Goal: Book appointment/travel/reservation

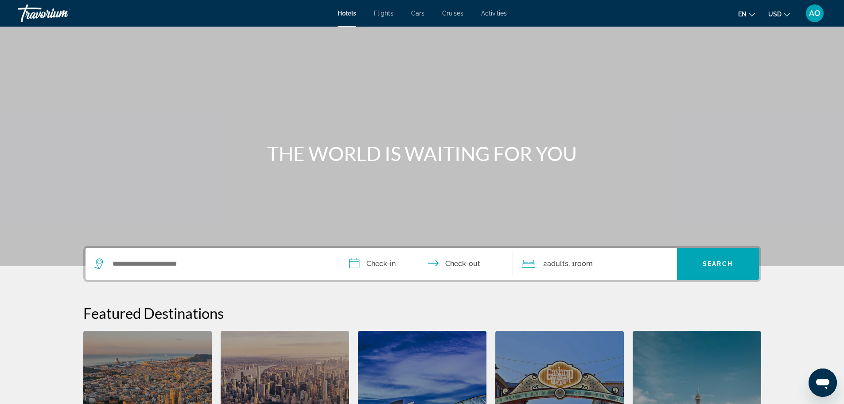
click at [345, 13] on span "Hotels" at bounding box center [347, 13] width 19 height 7
click at [142, 260] on input "Search widget" at bounding box center [219, 263] width 215 height 13
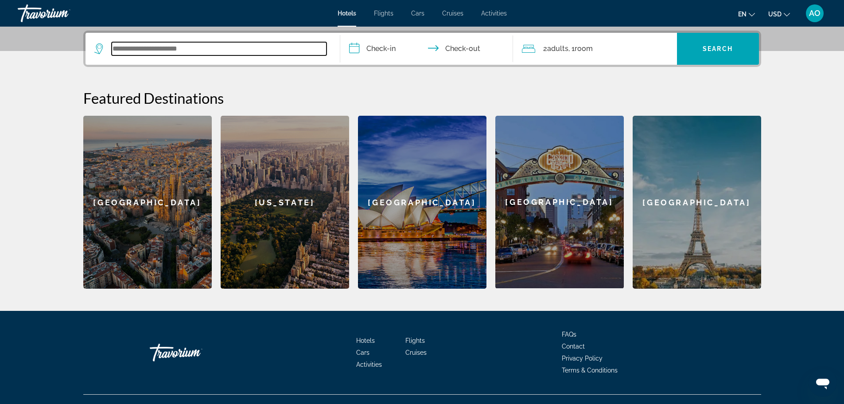
scroll to position [217, 0]
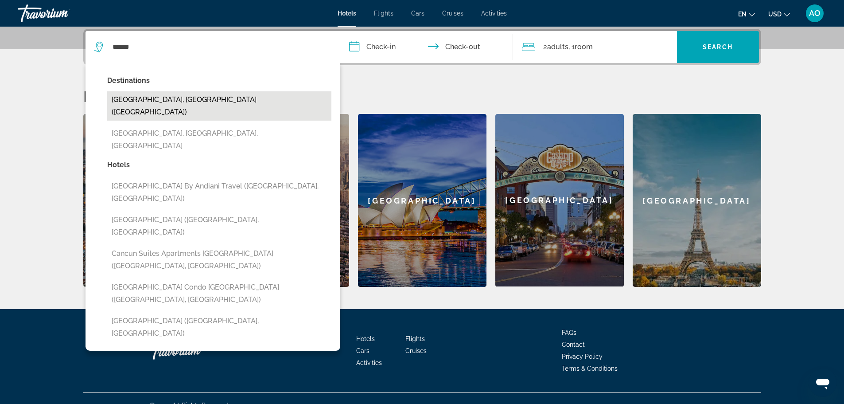
click at [142, 99] on button "[GEOGRAPHIC_DATA], [GEOGRAPHIC_DATA] ([GEOGRAPHIC_DATA])" at bounding box center [219, 105] width 224 height 29
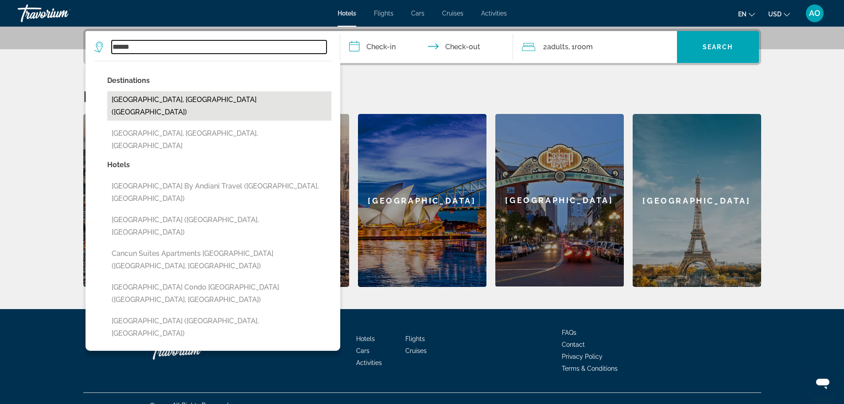
type input "**********"
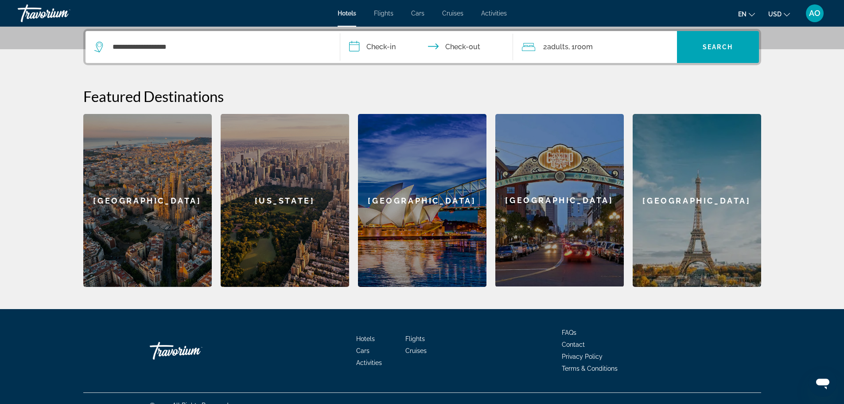
click at [353, 47] on input "**********" at bounding box center [428, 48] width 176 height 35
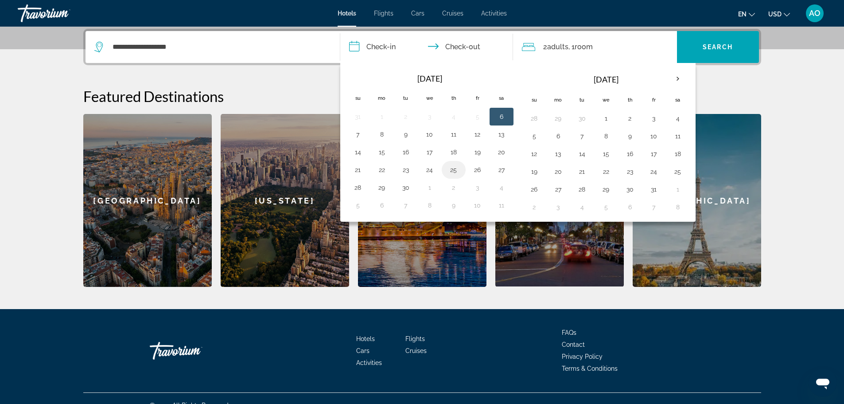
click at [456, 171] on button "25" at bounding box center [454, 169] width 14 height 12
click at [357, 190] on button "28" at bounding box center [358, 187] width 14 height 12
type input "**********"
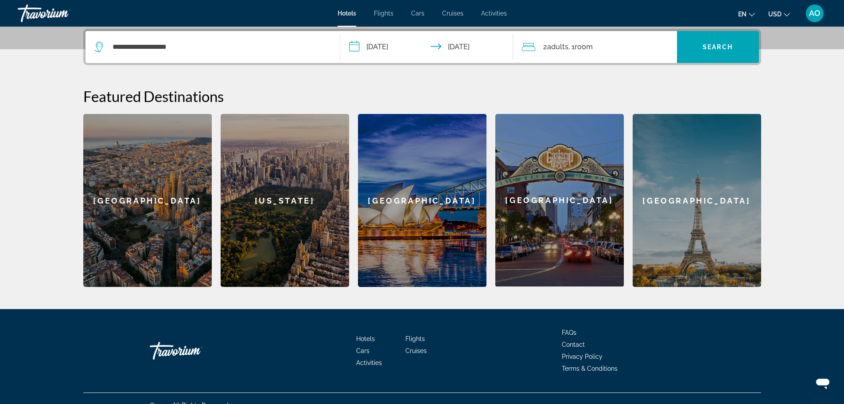
click at [622, 44] on div "2 Adult Adults , 1 Room rooms" at bounding box center [599, 47] width 155 height 12
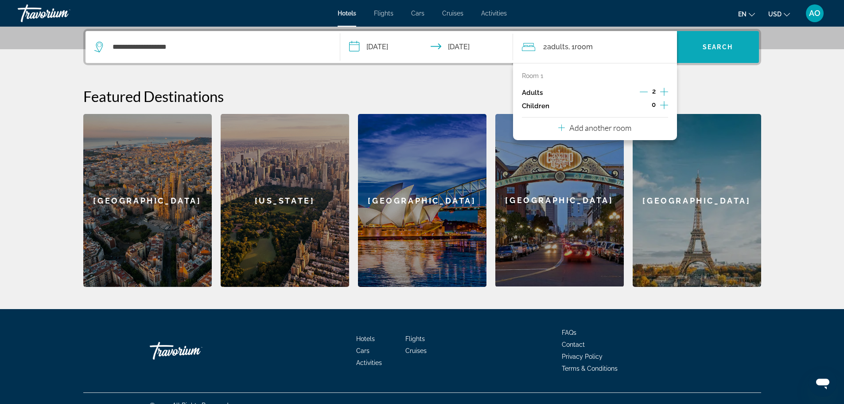
click at [703, 45] on span "Search" at bounding box center [718, 46] width 30 height 7
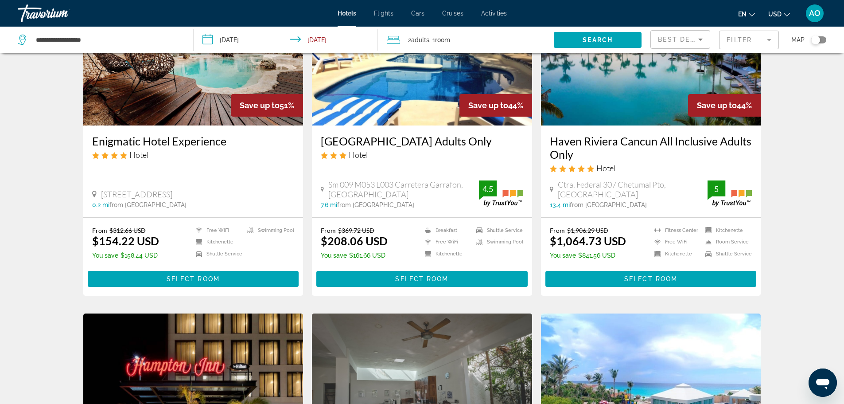
scroll to position [443, 0]
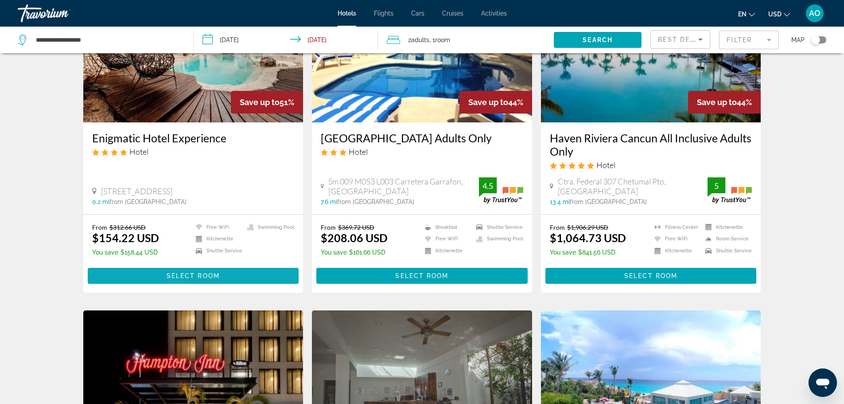
click at [199, 272] on span "Select Room" at bounding box center [193, 275] width 53 height 7
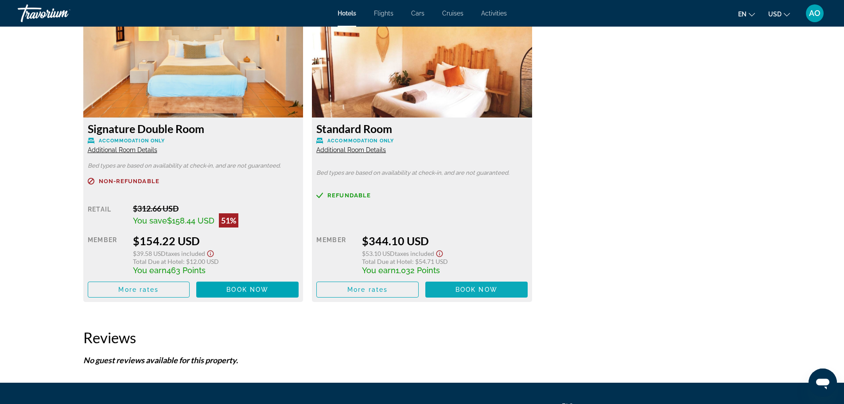
scroll to position [1240, 0]
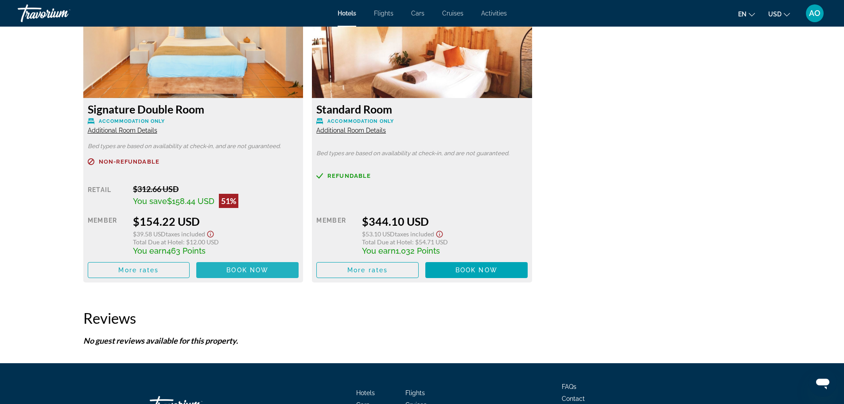
click at [235, 271] on span "Book now" at bounding box center [247, 269] width 42 height 7
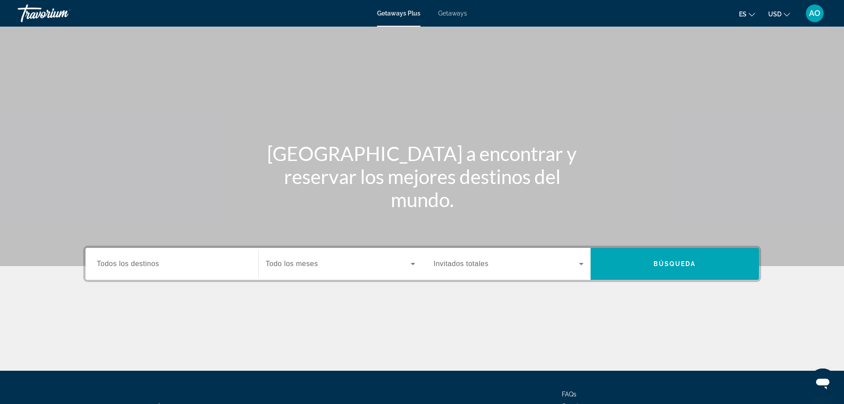
click at [450, 12] on span "Getaways" at bounding box center [452, 13] width 29 height 7
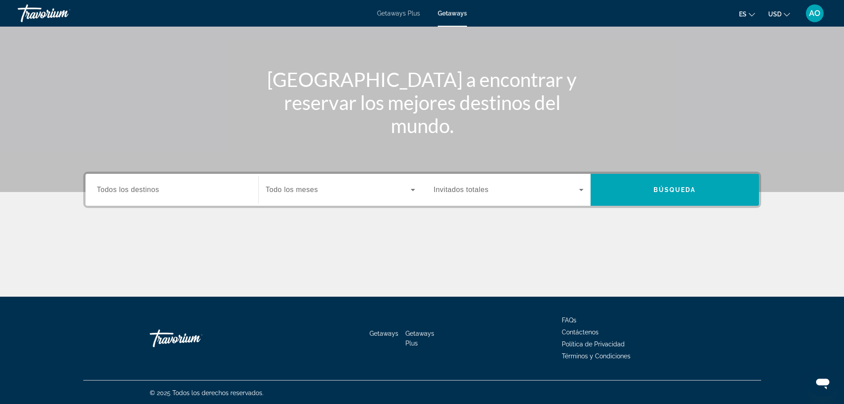
scroll to position [75, 0]
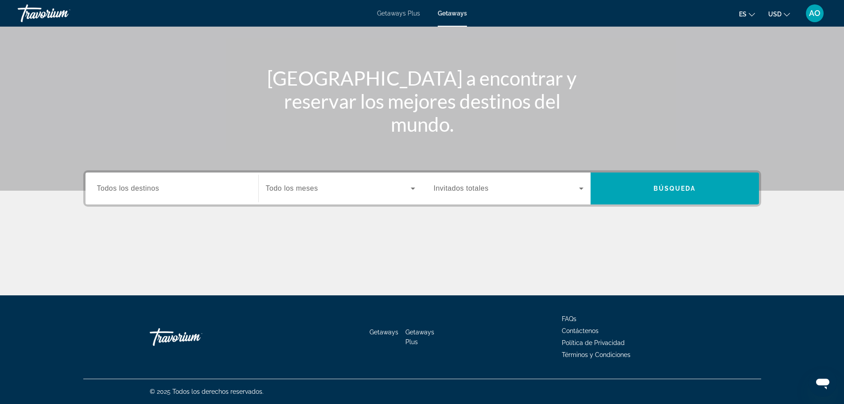
click at [145, 187] on span "Todos los destinos" at bounding box center [128, 188] width 62 height 8
click at [145, 187] on input "Destination Todos los destinos" at bounding box center [172, 188] width 150 height 11
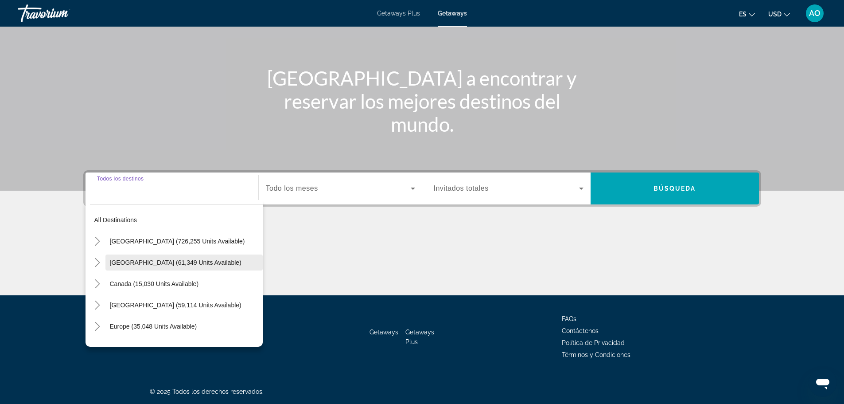
click at [115, 262] on span "Mexico (61,349 units available)" at bounding box center [176, 262] width 132 height 7
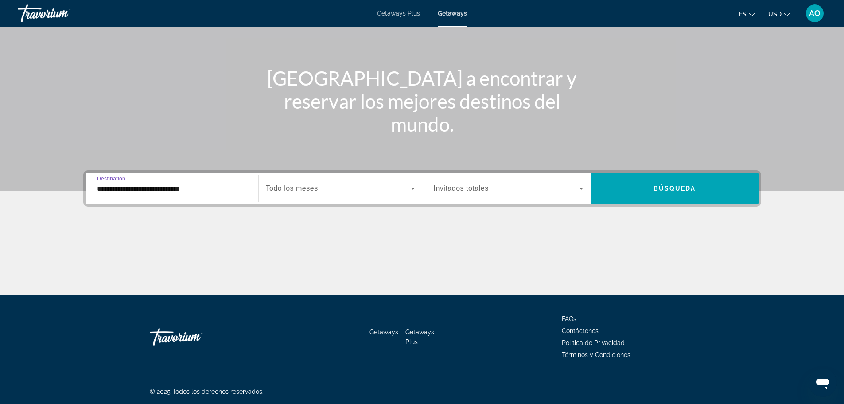
click at [115, 187] on input "**********" at bounding box center [172, 188] width 150 height 11
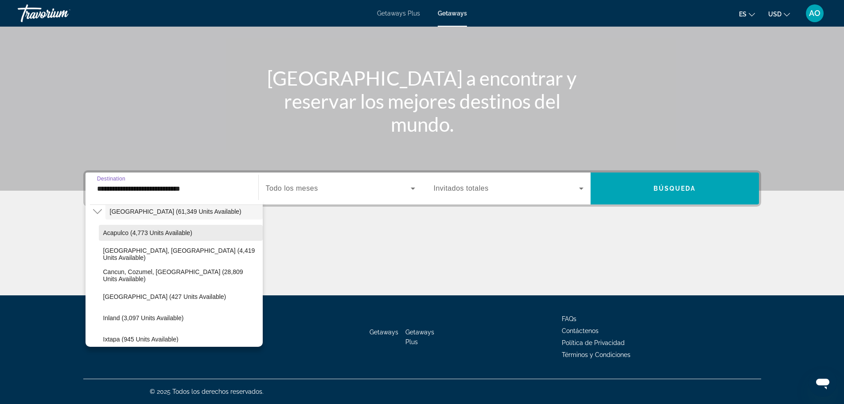
scroll to position [89, 0]
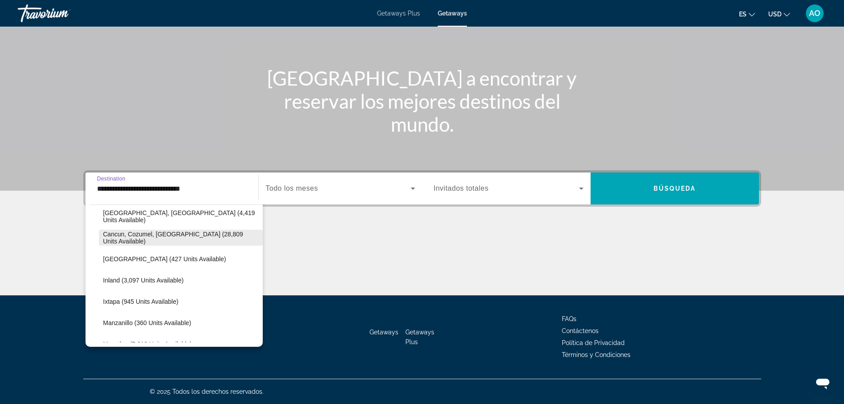
click at [146, 233] on span "Cancun, Cozumel, Riviera Maya (28,809 units available)" at bounding box center [180, 237] width 155 height 14
type input "**********"
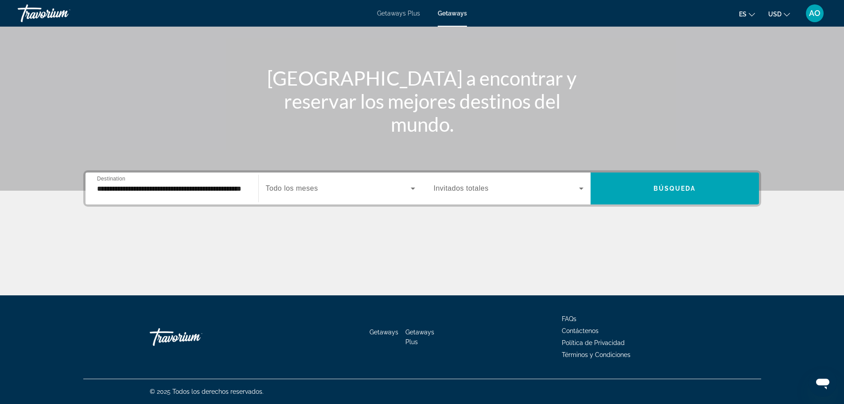
click at [303, 187] on span "Todo los meses" at bounding box center [292, 188] width 52 height 8
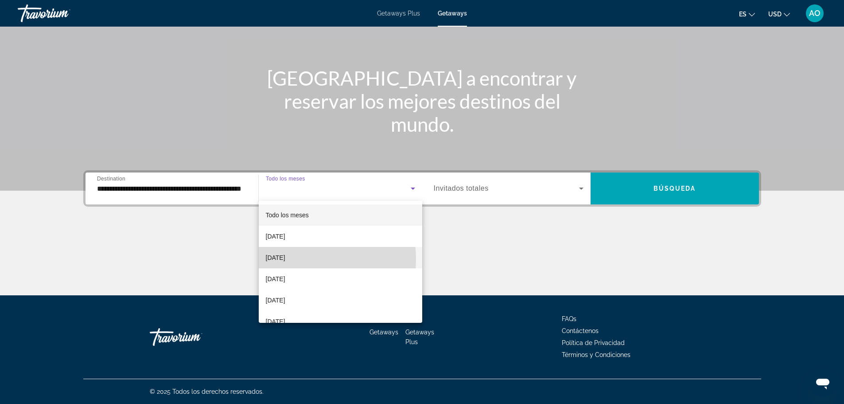
click at [285, 259] on span "October 2025" at bounding box center [275, 257] width 19 height 11
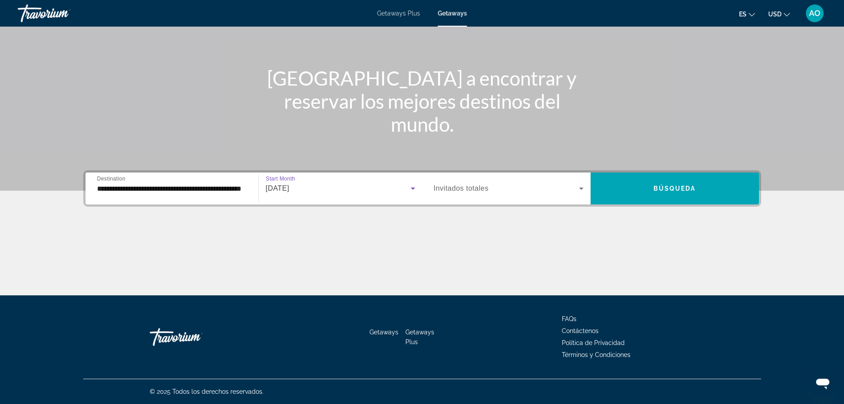
click at [491, 189] on span "Search widget" at bounding box center [506, 188] width 145 height 11
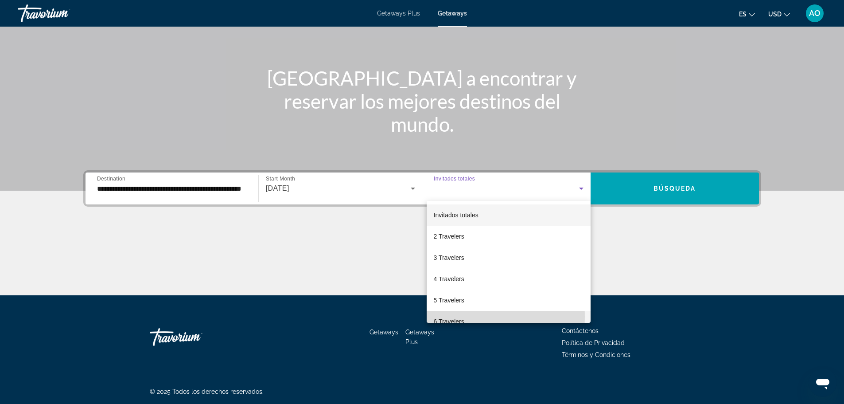
click at [465, 316] on mat-option "6 Travelers" at bounding box center [509, 321] width 164 height 21
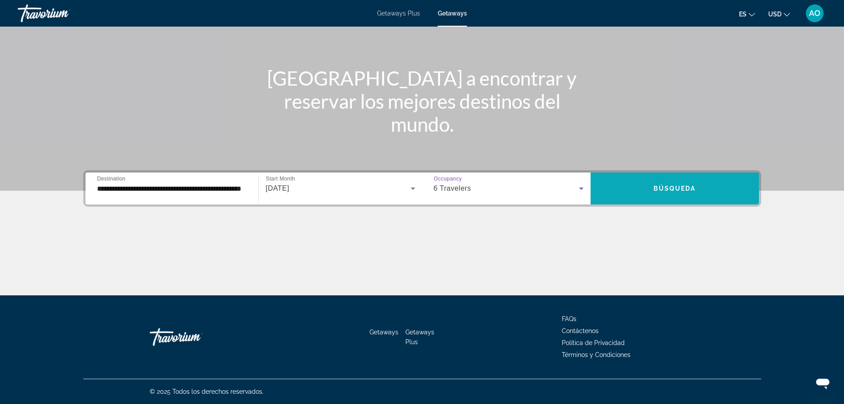
click at [647, 188] on span "Search widget" at bounding box center [675, 188] width 168 height 21
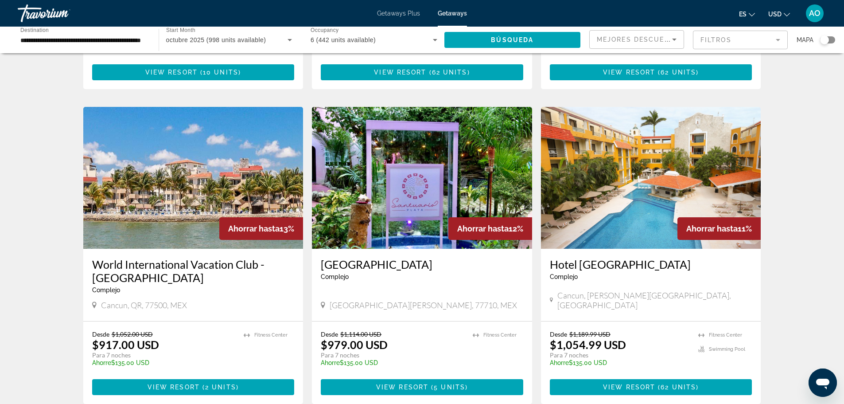
scroll to position [259, 0]
